Goal: Task Accomplishment & Management: Complete application form

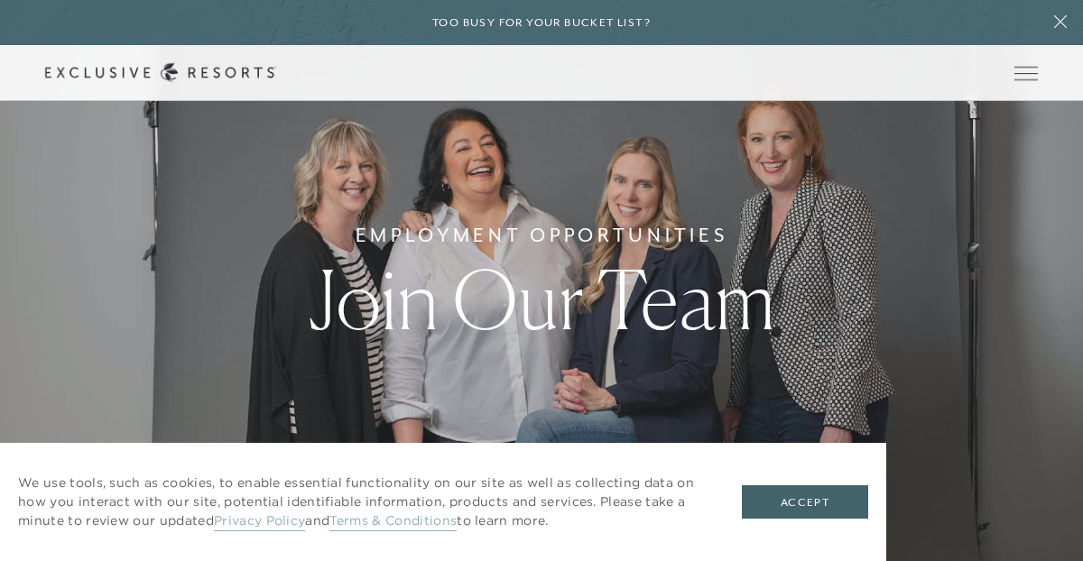
scroll to position [12, 0]
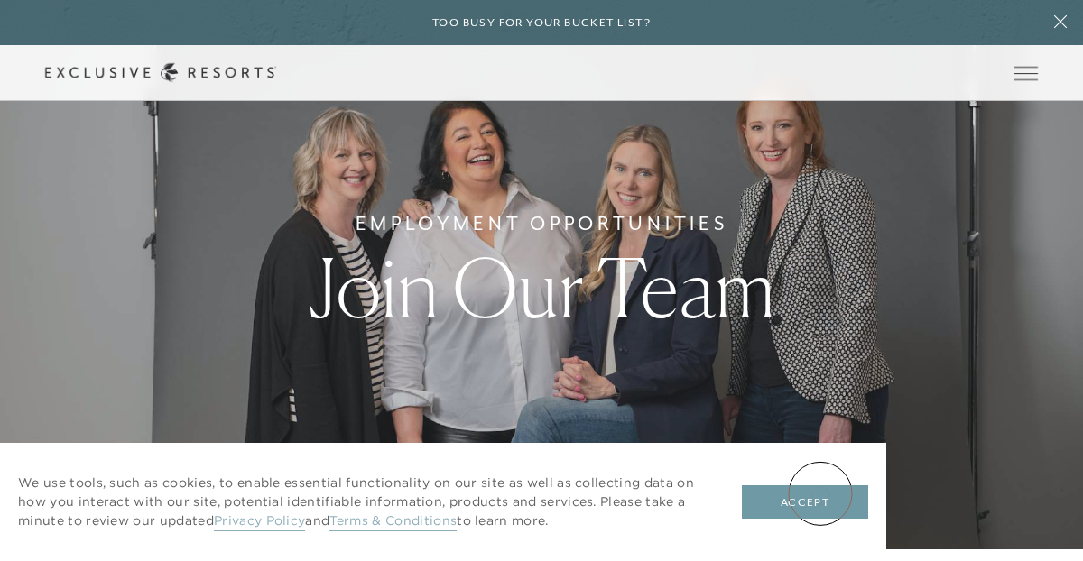
click at [819, 494] on button "Accept" at bounding box center [805, 503] width 126 height 34
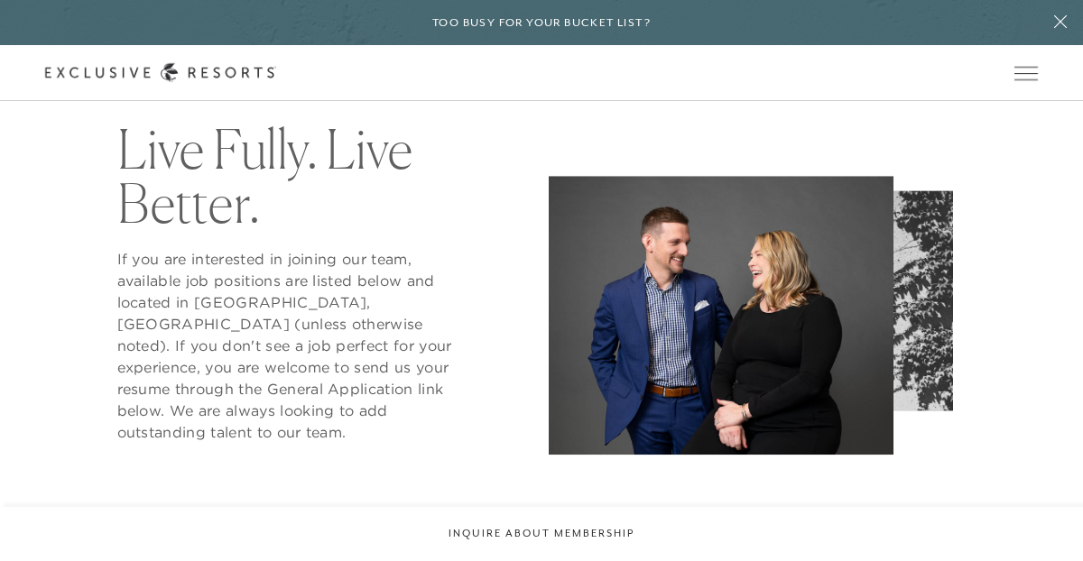
scroll to position [606, 0]
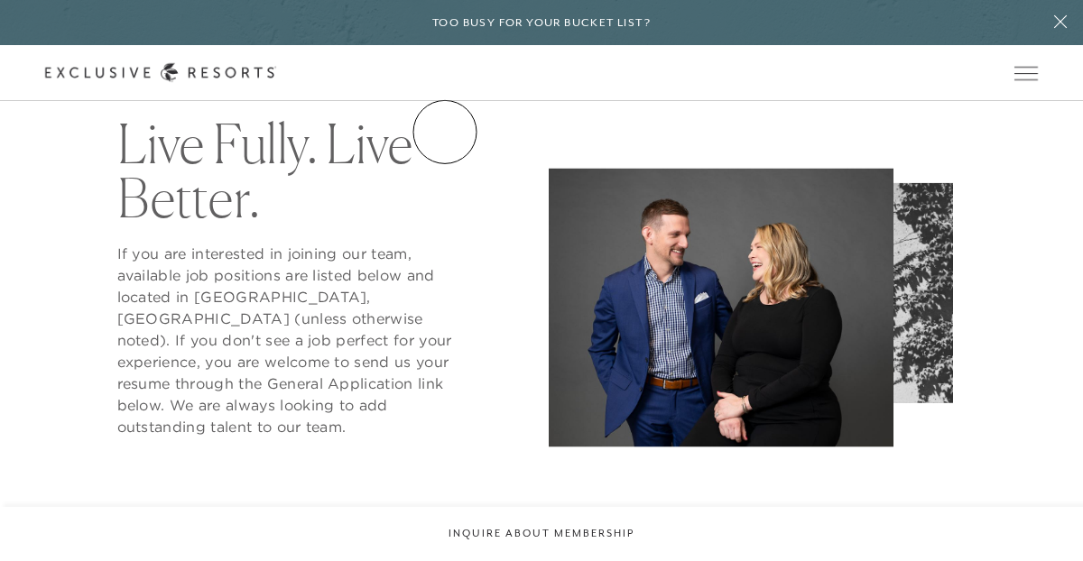
click at [0, 0] on link "Residence Collection" at bounding box center [0, 0] width 0 height 0
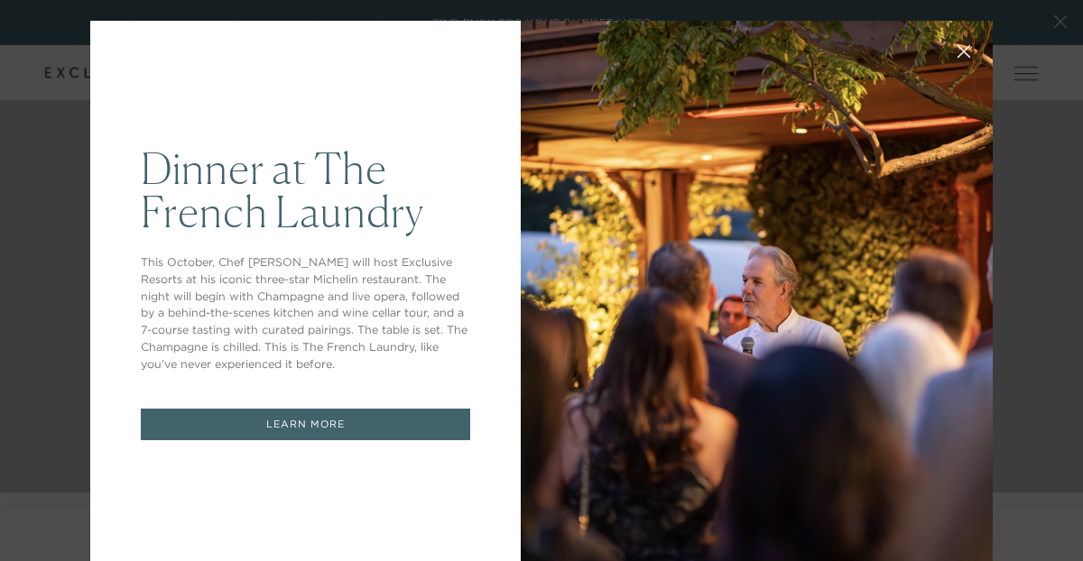
click at [969, 55] on icon at bounding box center [965, 52] width 14 height 14
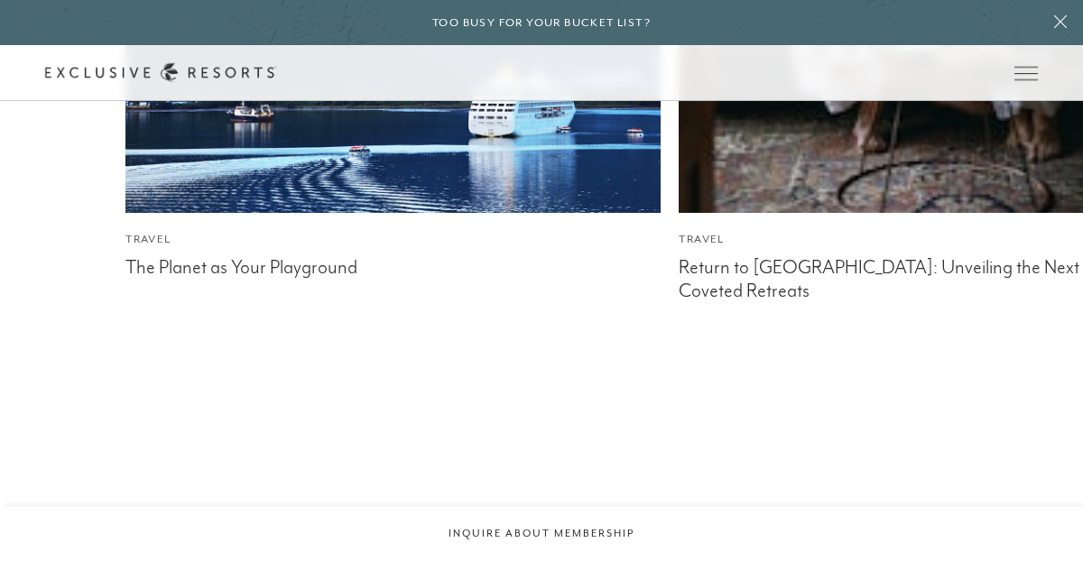
scroll to position [11314, 0]
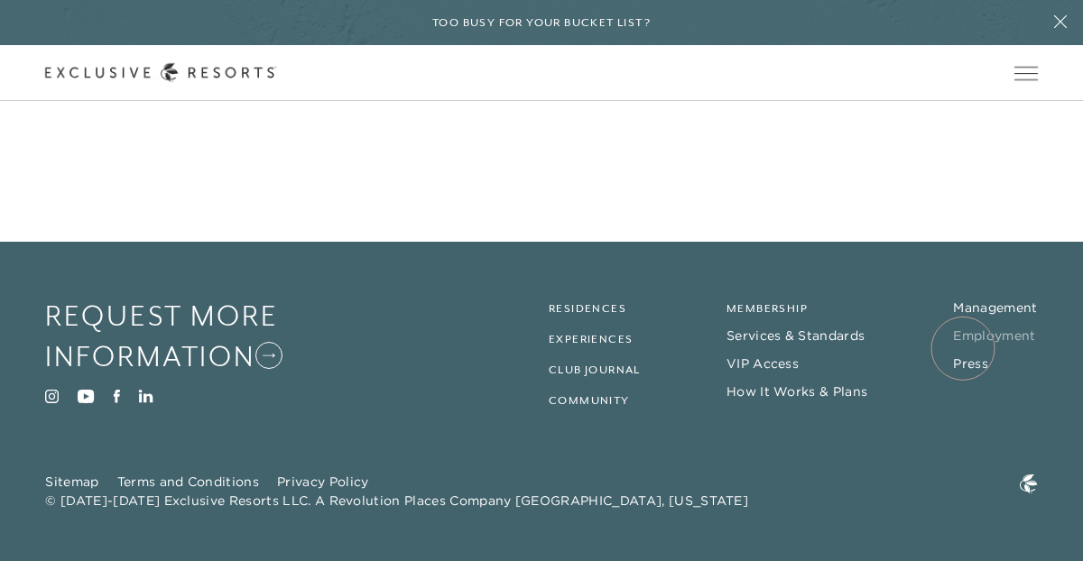
click at [963, 344] on link "Employment" at bounding box center [994, 336] width 82 height 16
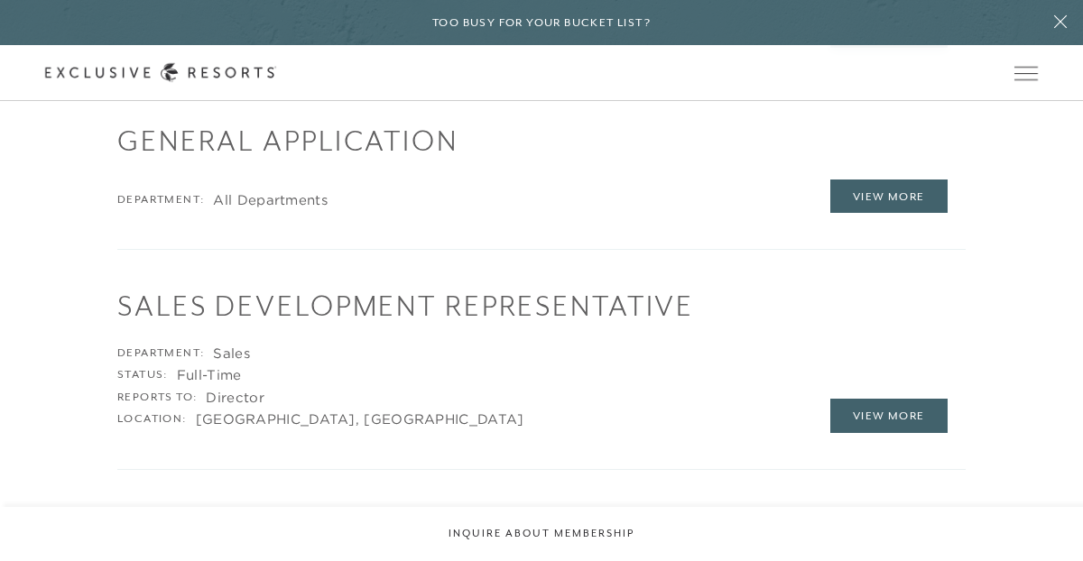
scroll to position [2306, 0]
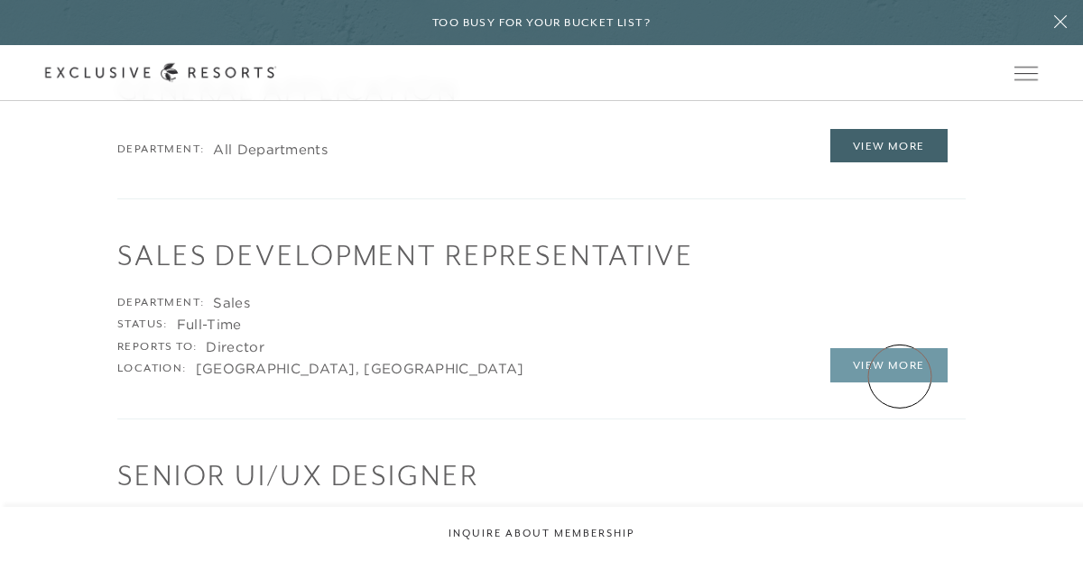
click at [900, 376] on link "View More" at bounding box center [888, 365] width 117 height 34
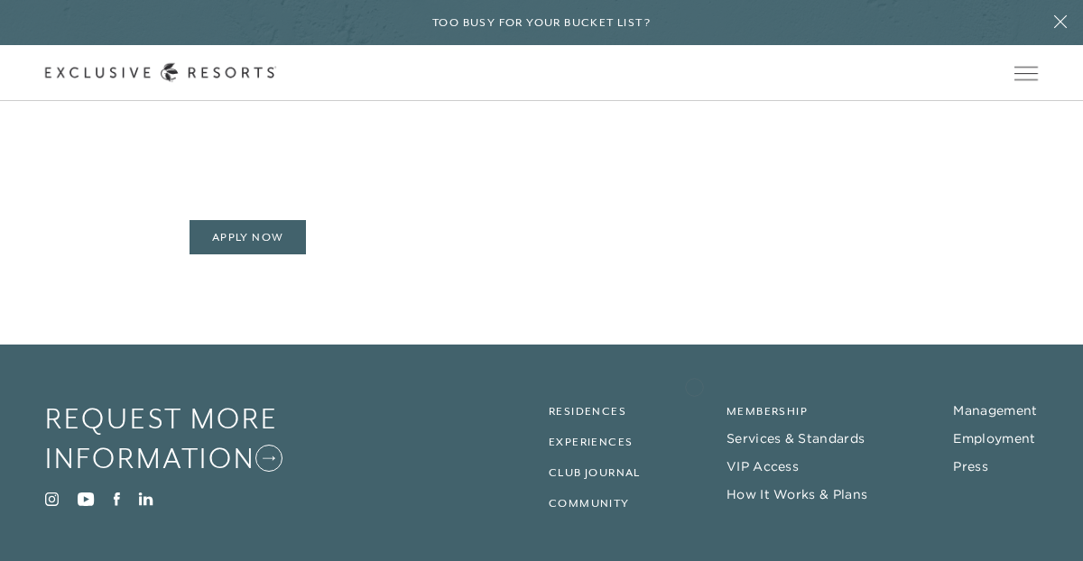
scroll to position [2319, 0]
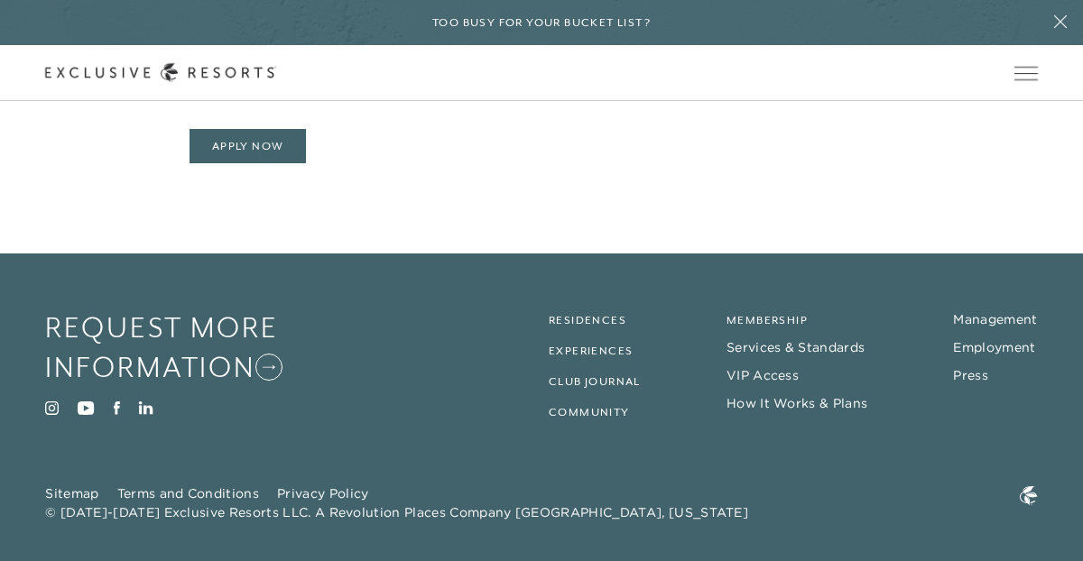
click at [267, 101] on header "Skip to main content Too busy for your bucket list? Not a bucket list. A bluepr…" at bounding box center [541, 50] width 1083 height 101
click at [227, 101] on header "Skip to main content Too busy for your bucket list? Not a bucket list. A bluepr…" at bounding box center [541, 50] width 1083 height 101
click at [250, 101] on header "Skip to main content Too busy for your bucket list? Not a bucket list. A bluepr…" at bounding box center [541, 50] width 1083 height 101
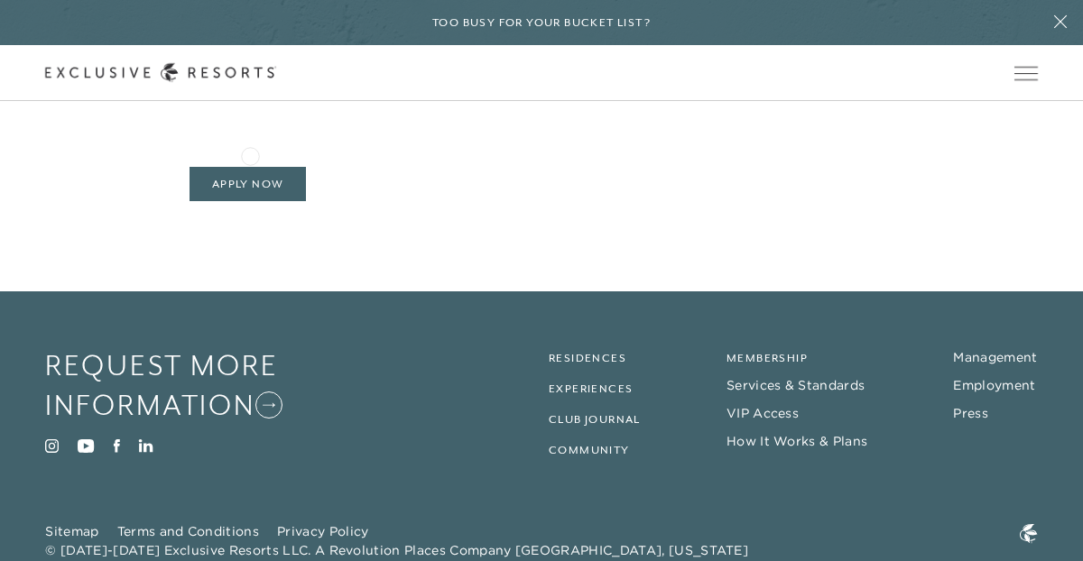
scroll to position [2263, 0]
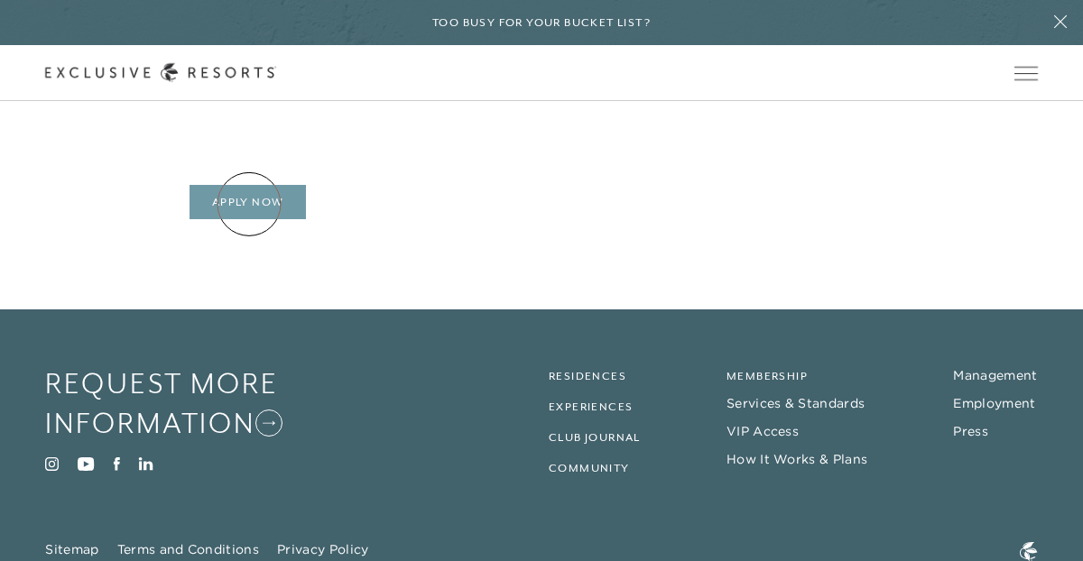
click at [249, 204] on link "Apply Now" at bounding box center [248, 202] width 117 height 34
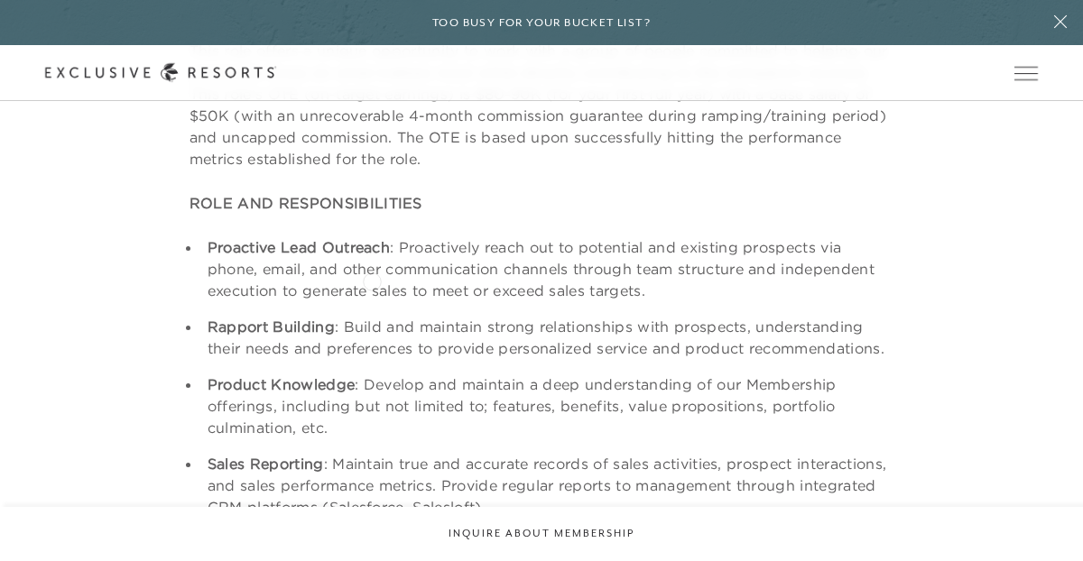
scroll to position [643, 0]
